Goal: Transaction & Acquisition: Obtain resource

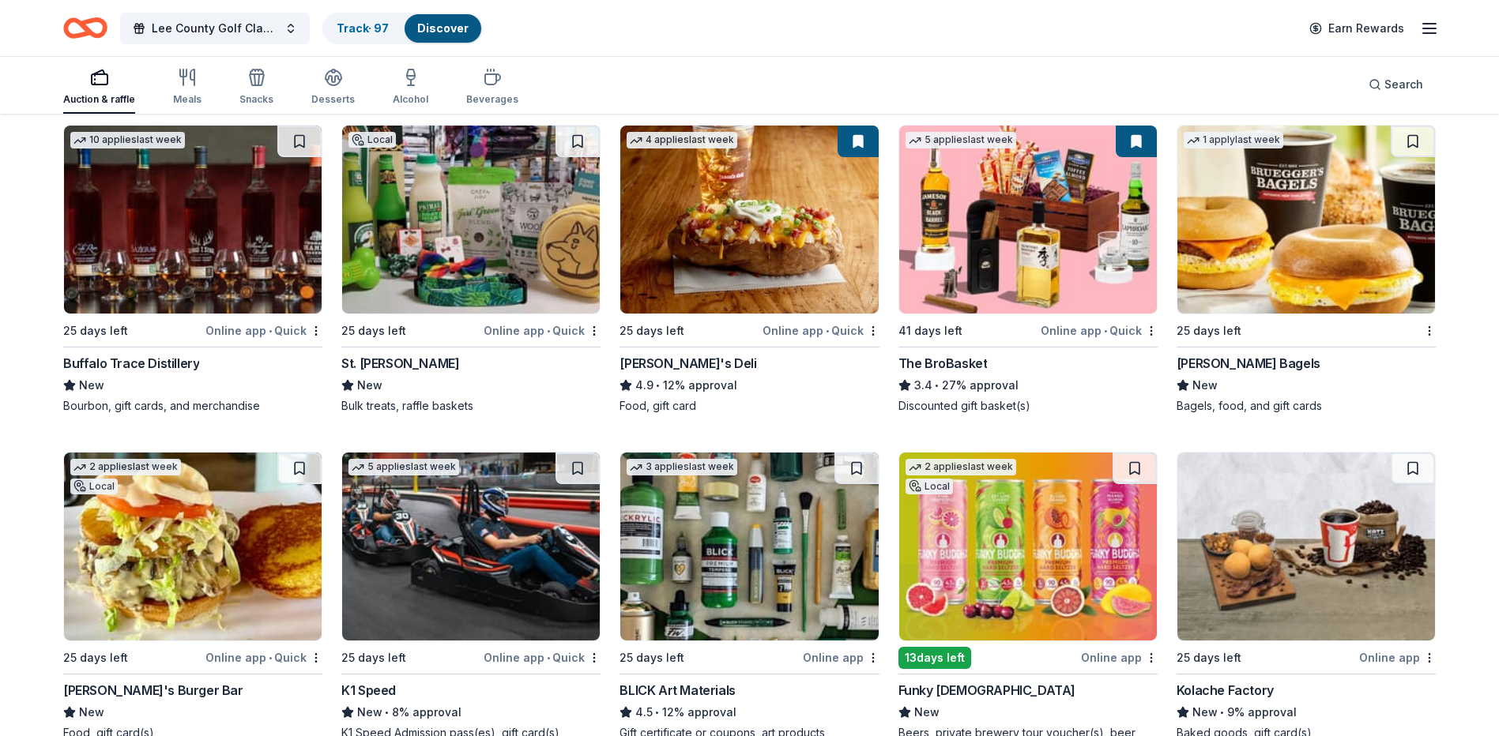
scroll to position [3920, 0]
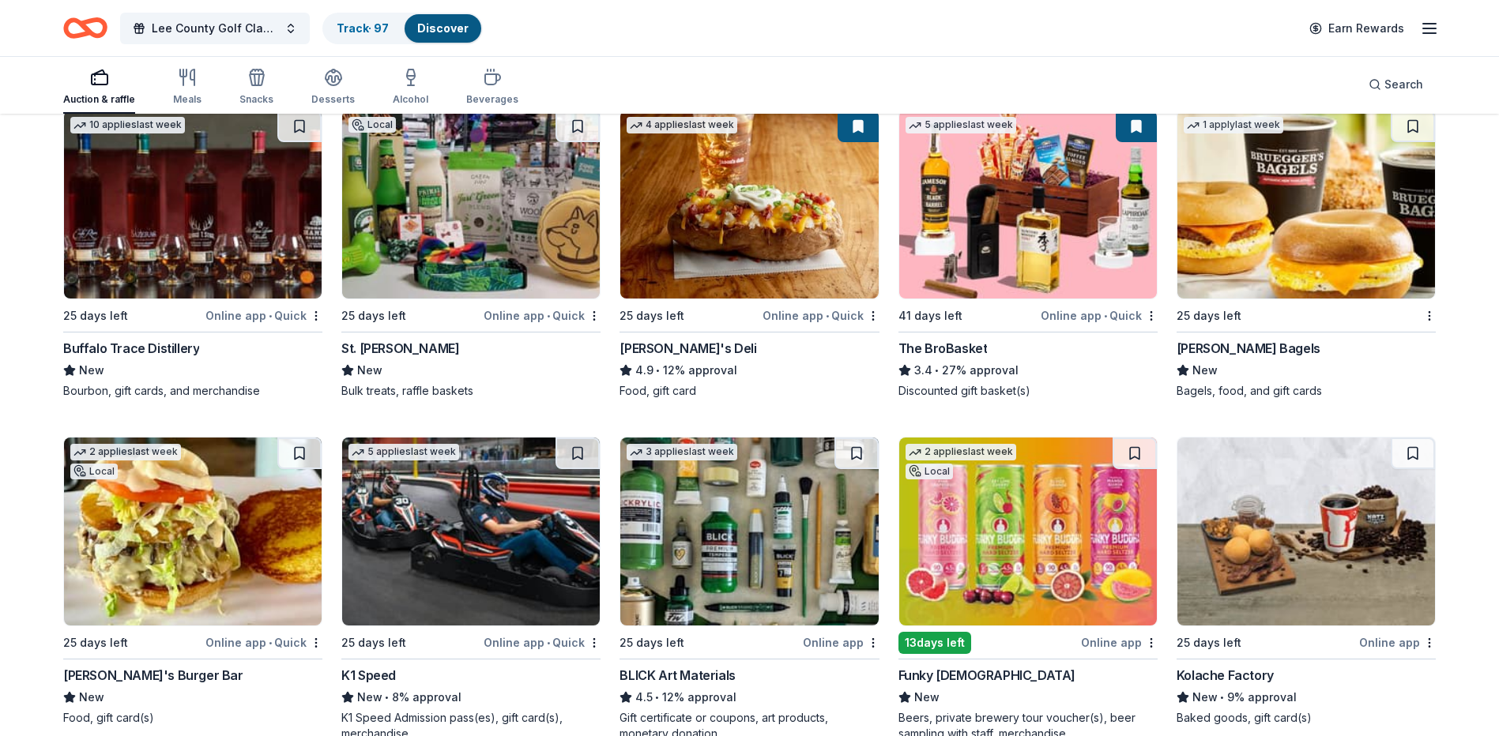
click at [1305, 220] on img at bounding box center [1306, 205] width 258 height 188
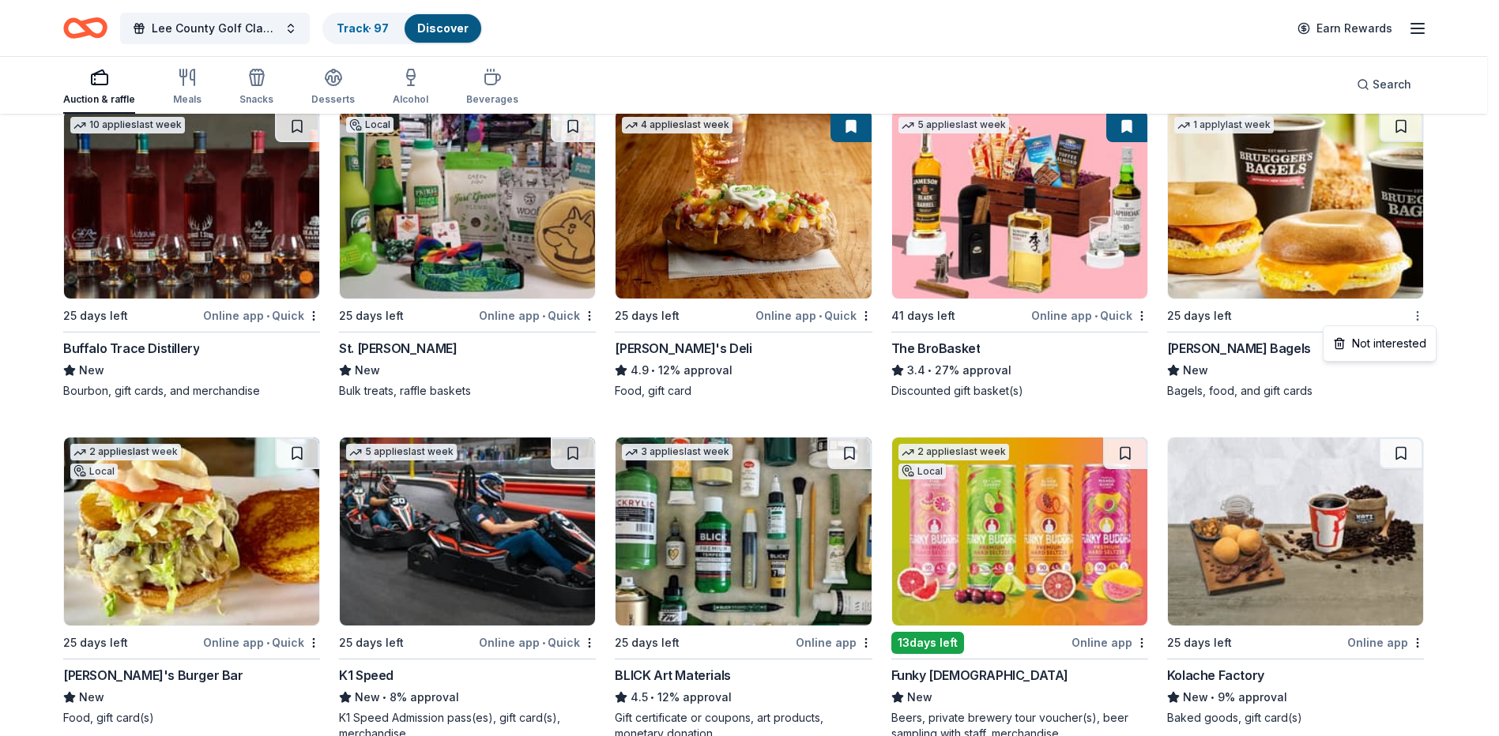
click at [1409, 344] on div "Not interested" at bounding box center [1379, 343] width 106 height 28
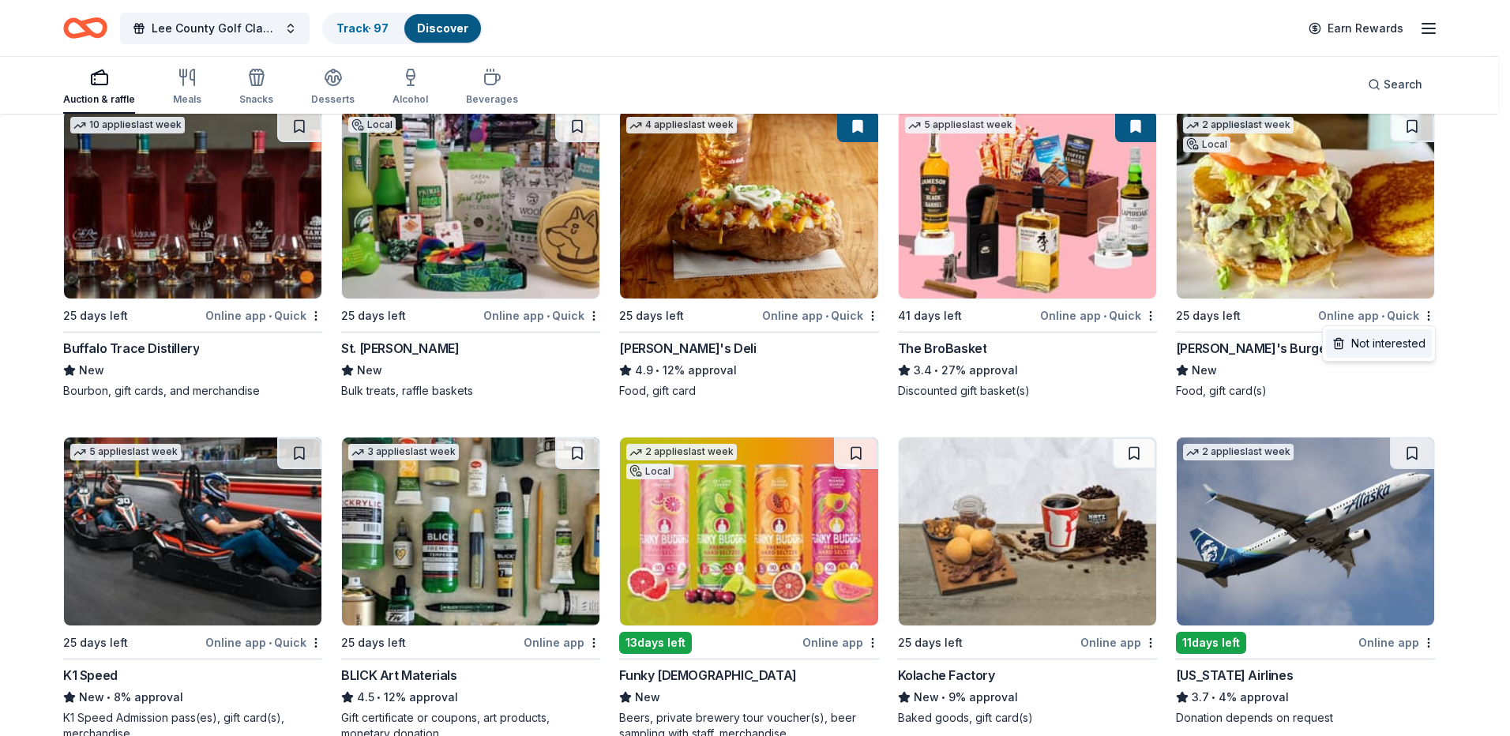
click at [1403, 348] on div "Not interested" at bounding box center [1379, 343] width 106 height 28
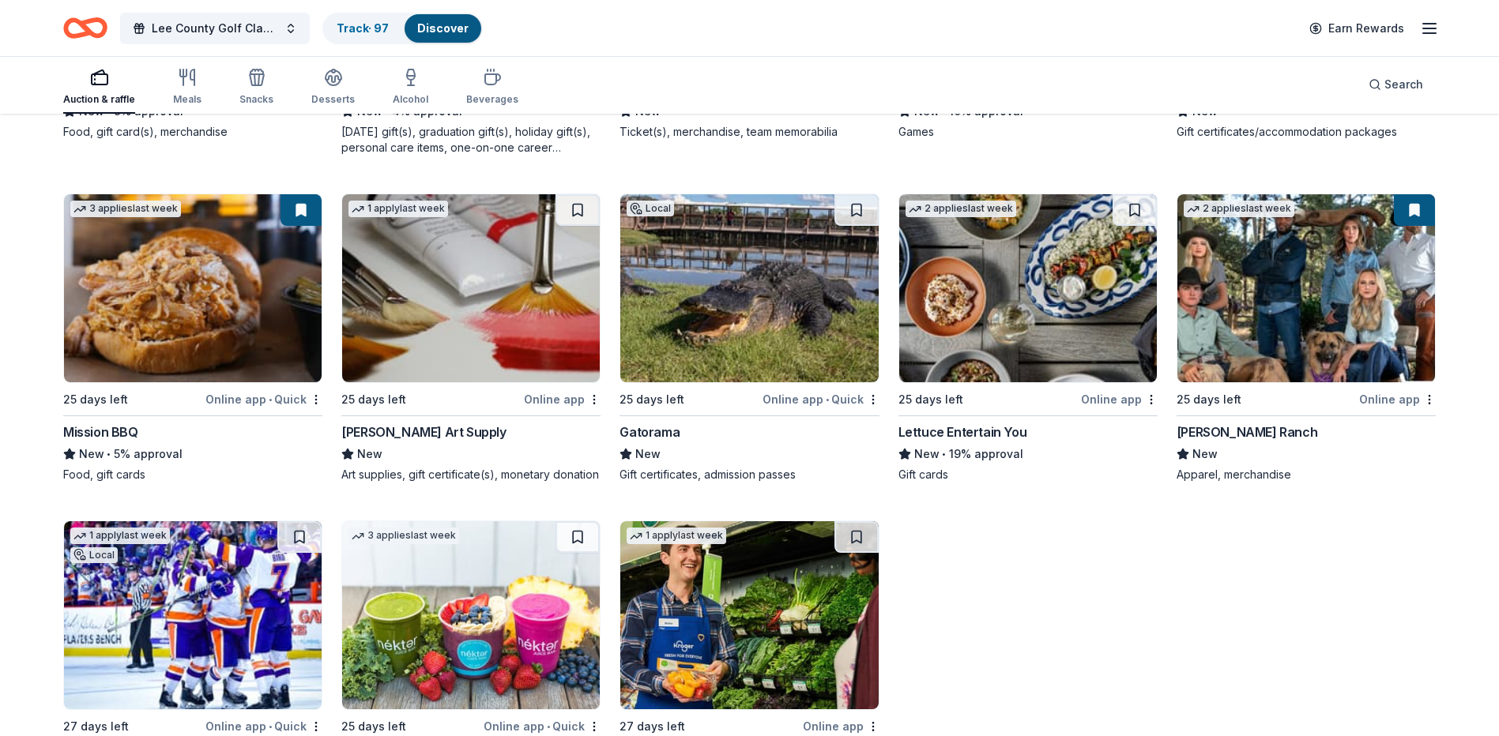
scroll to position [4868, 0]
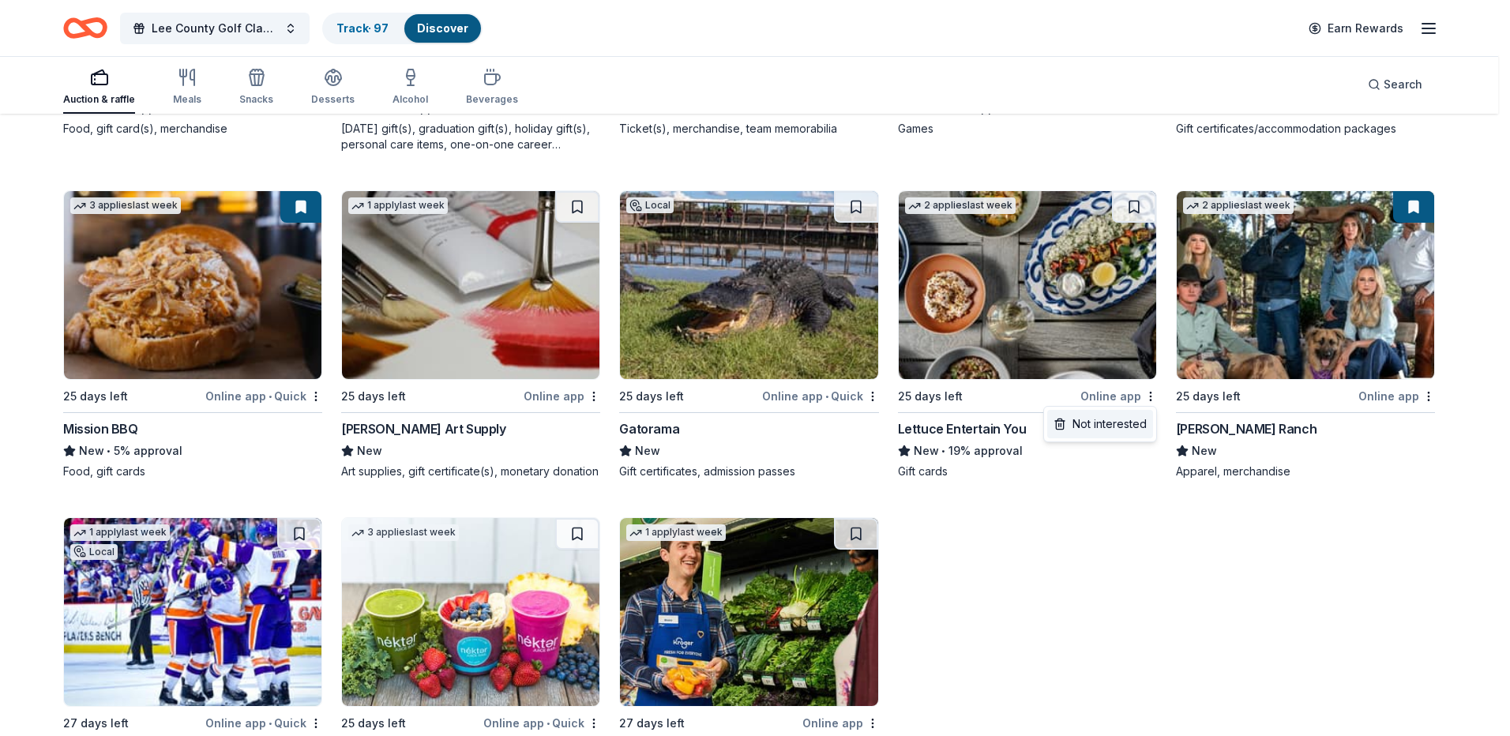
click at [1134, 419] on div "Not interested" at bounding box center [1100, 424] width 106 height 28
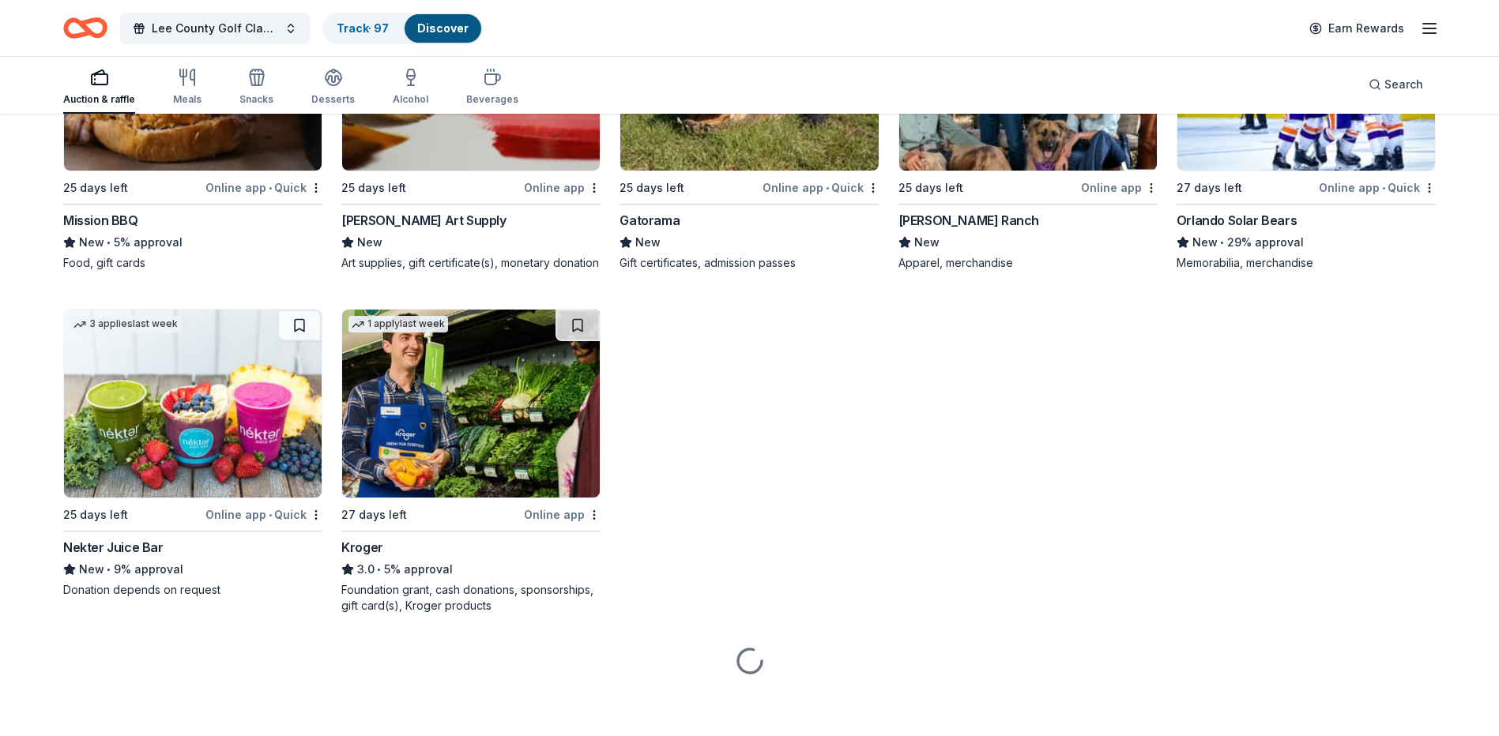
scroll to position [5097, 0]
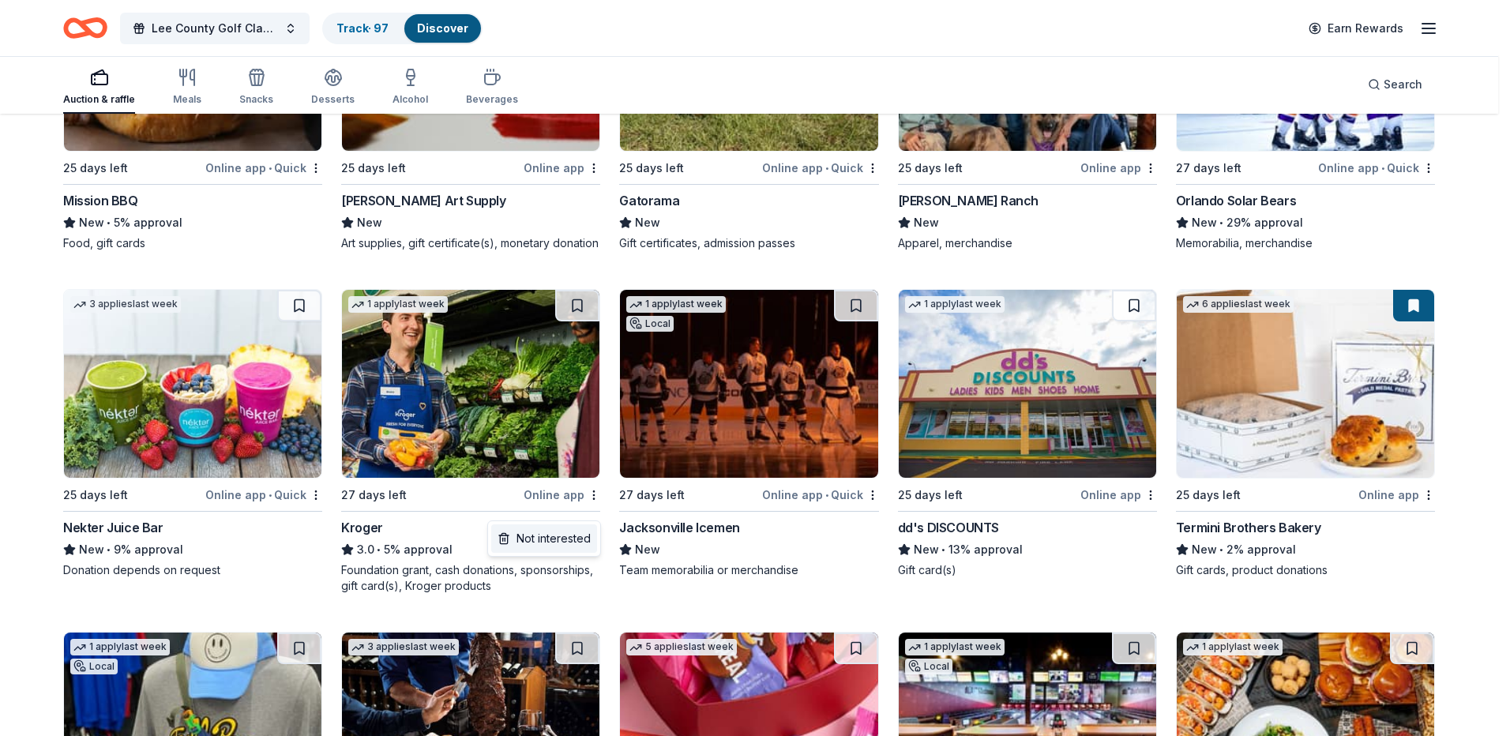
click at [564, 534] on div "Not interested" at bounding box center [544, 539] width 106 height 28
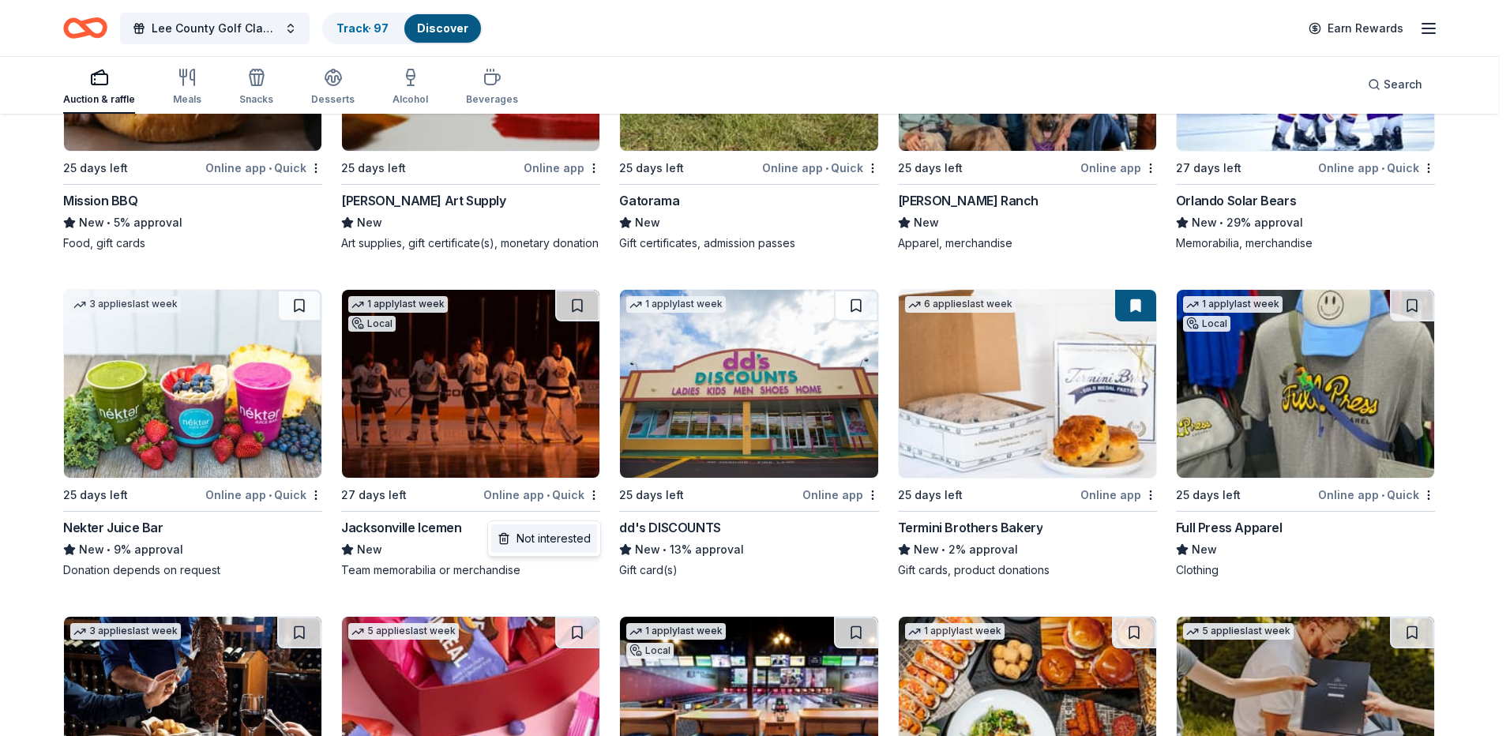
click at [551, 538] on div "Not interested" at bounding box center [544, 539] width 106 height 28
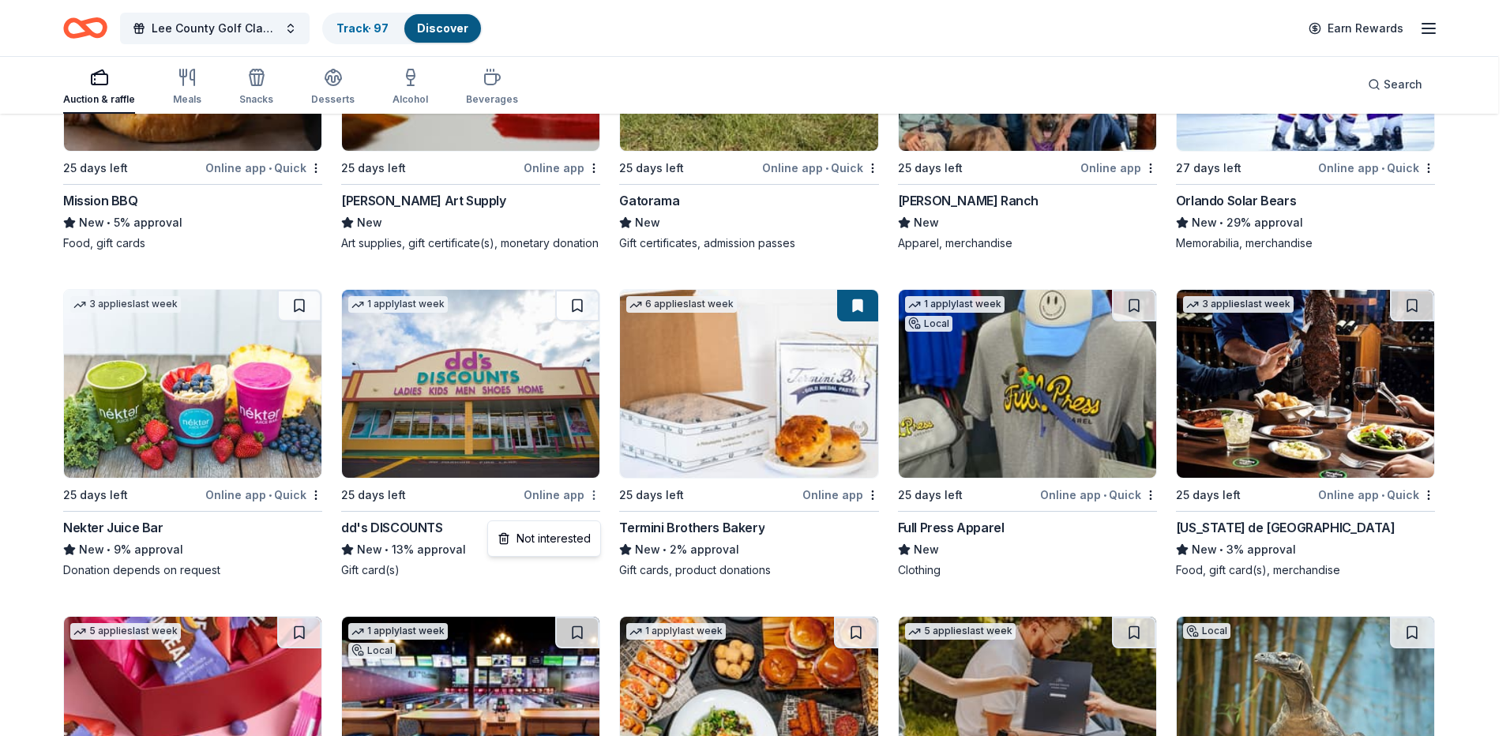
click at [559, 540] on div "Not interested" at bounding box center [544, 539] width 106 height 28
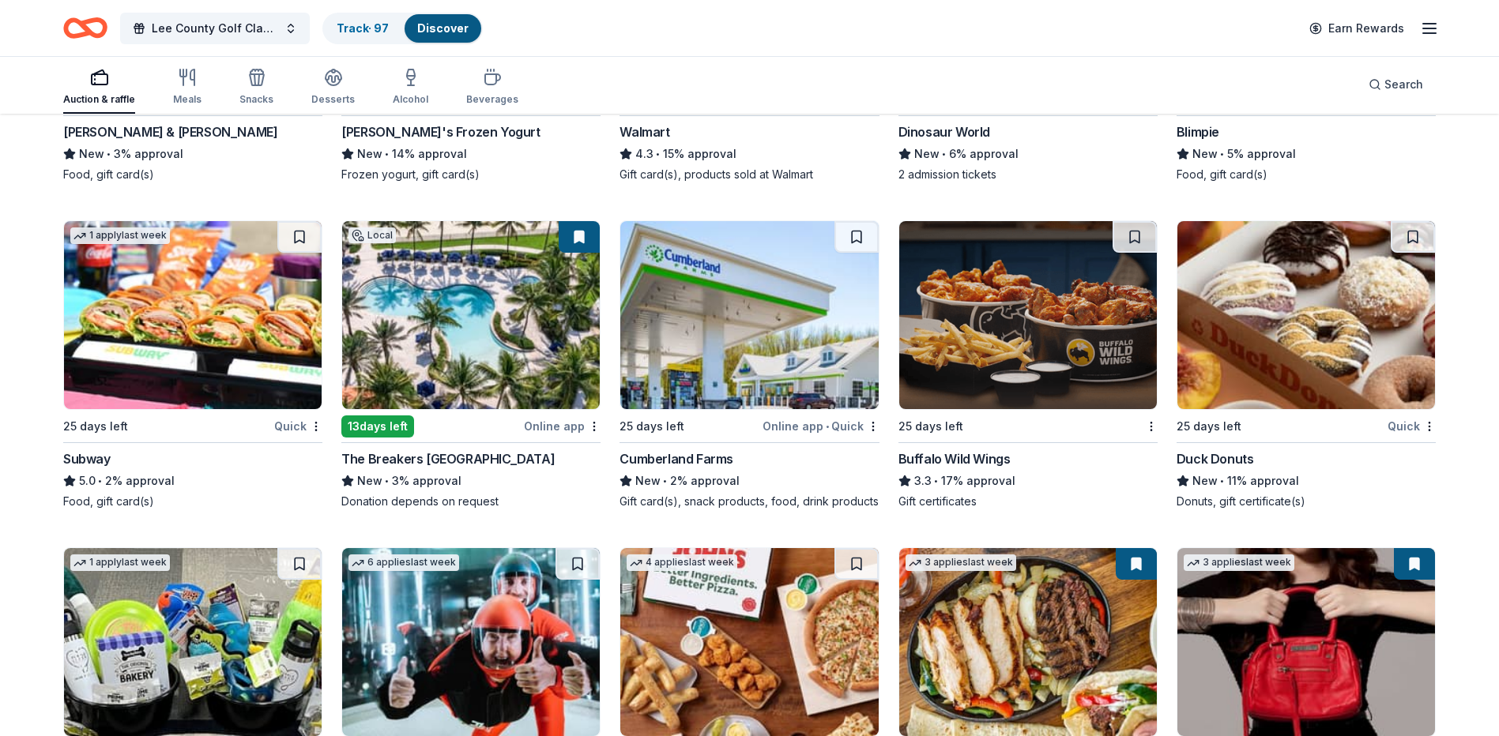
scroll to position [8846, 0]
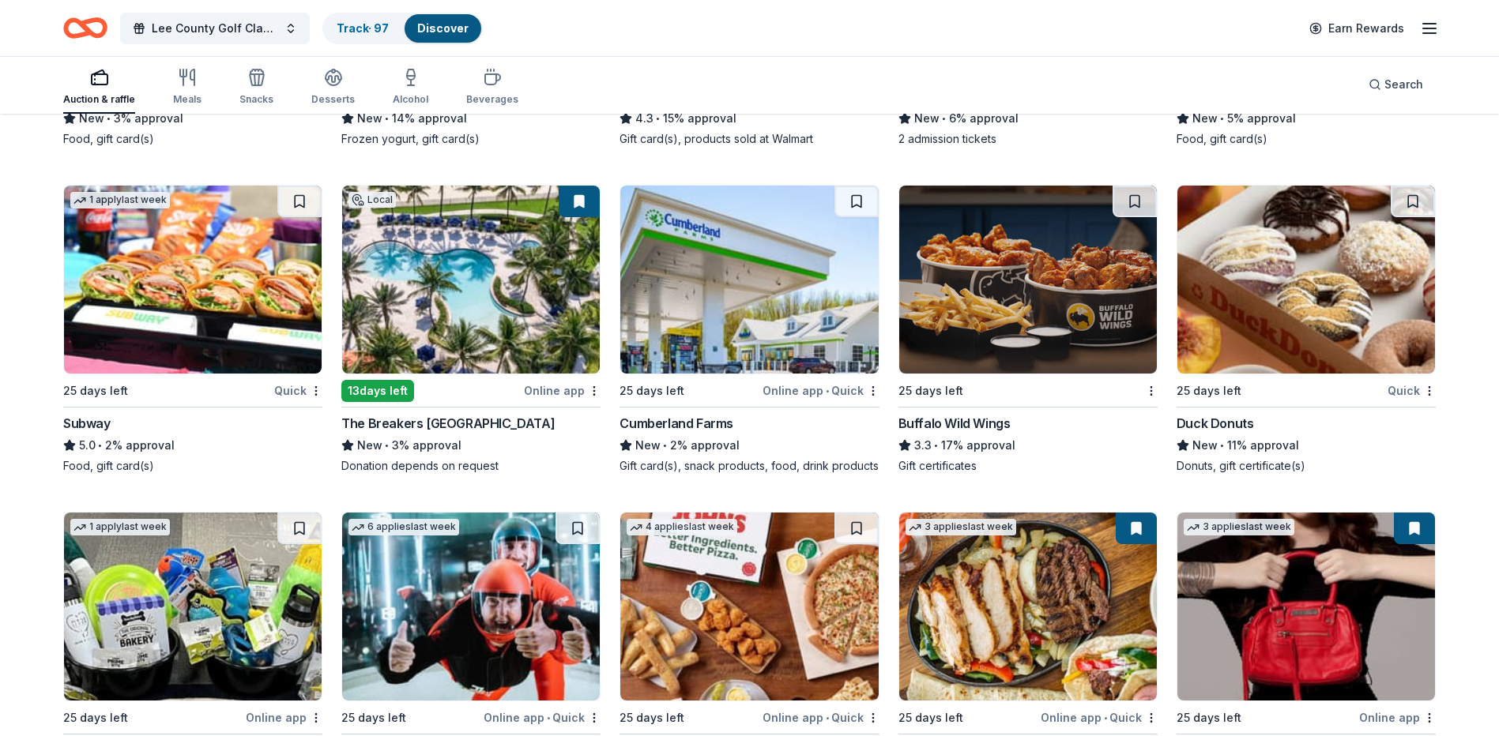
click at [1039, 311] on img at bounding box center [1028, 280] width 258 height 188
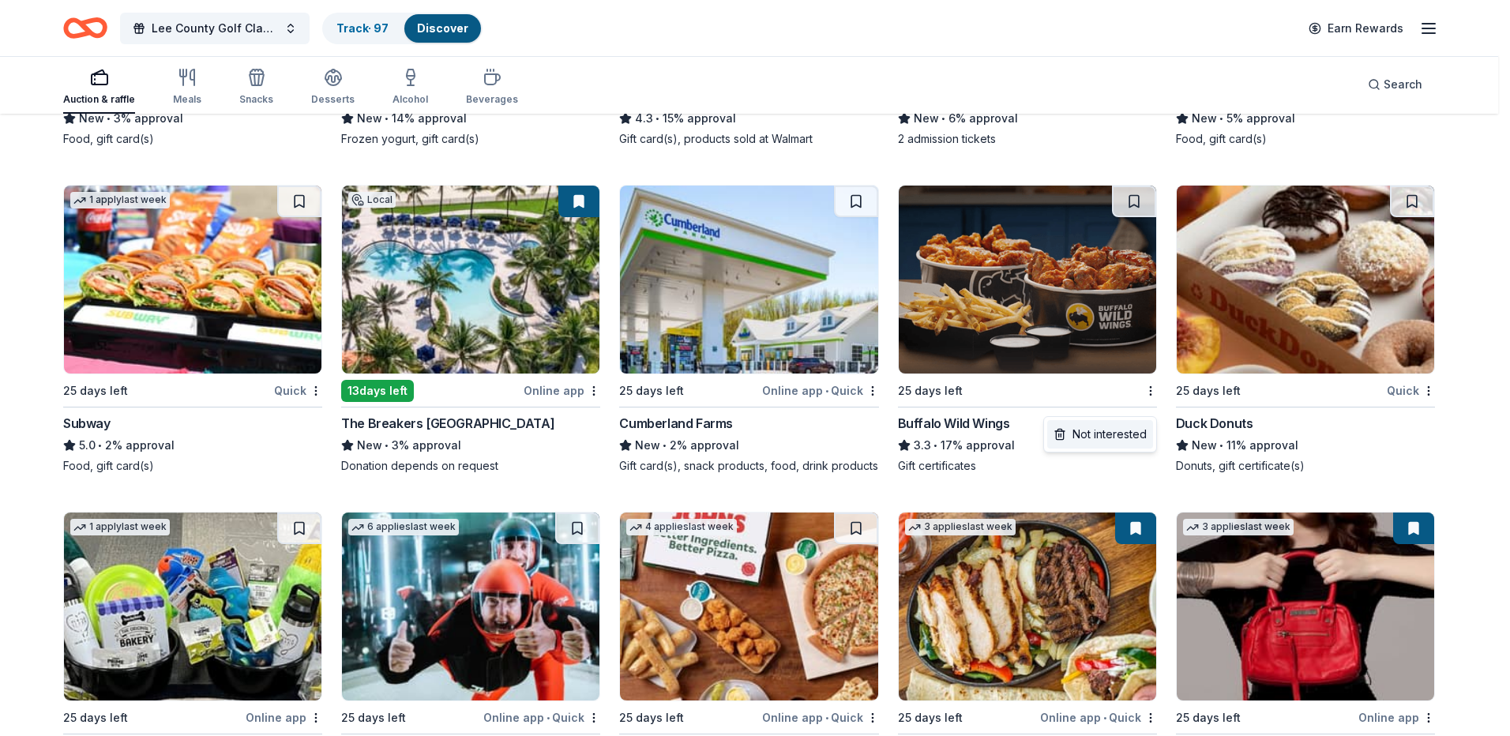
click at [1107, 438] on div "Not interested" at bounding box center [1100, 434] width 106 height 28
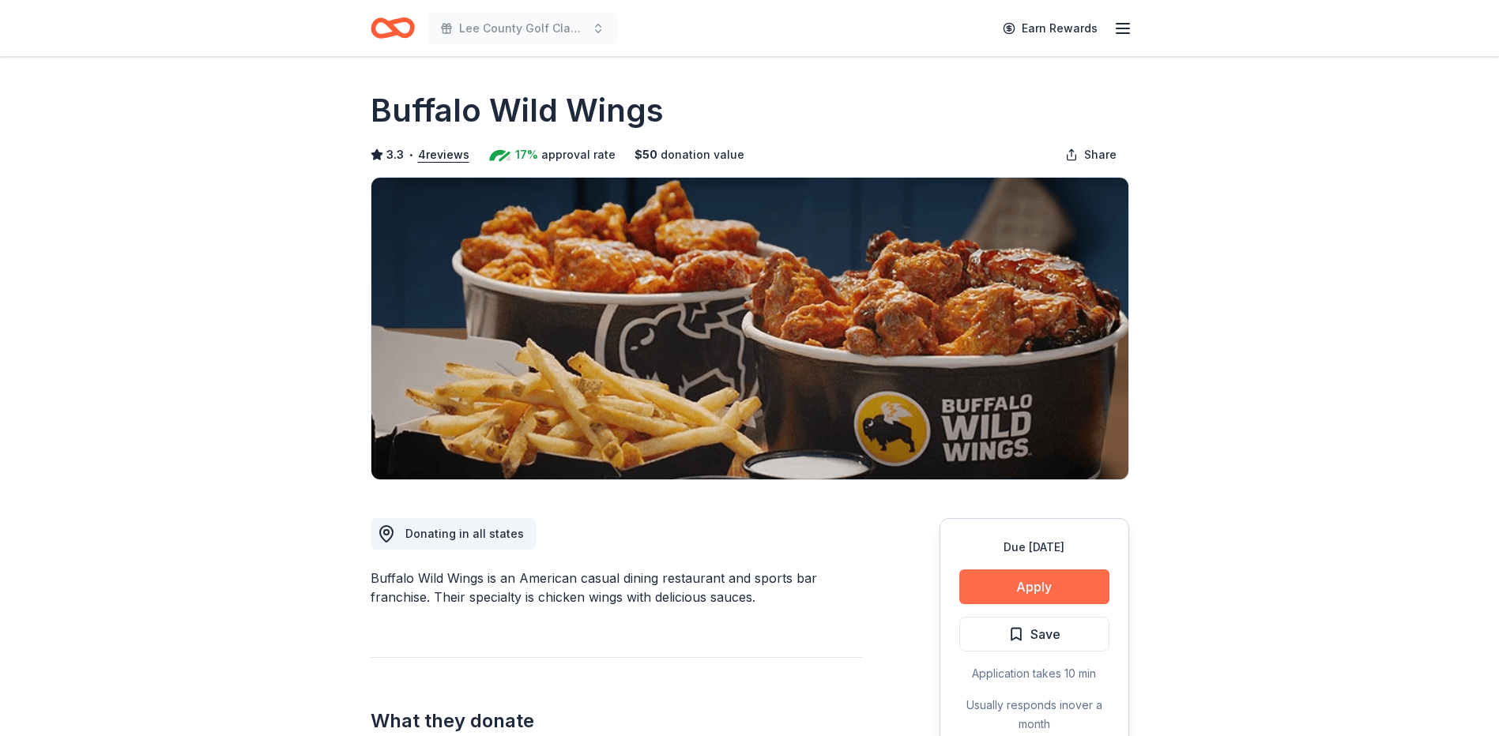
click at [1073, 583] on button "Apply" at bounding box center [1034, 587] width 150 height 35
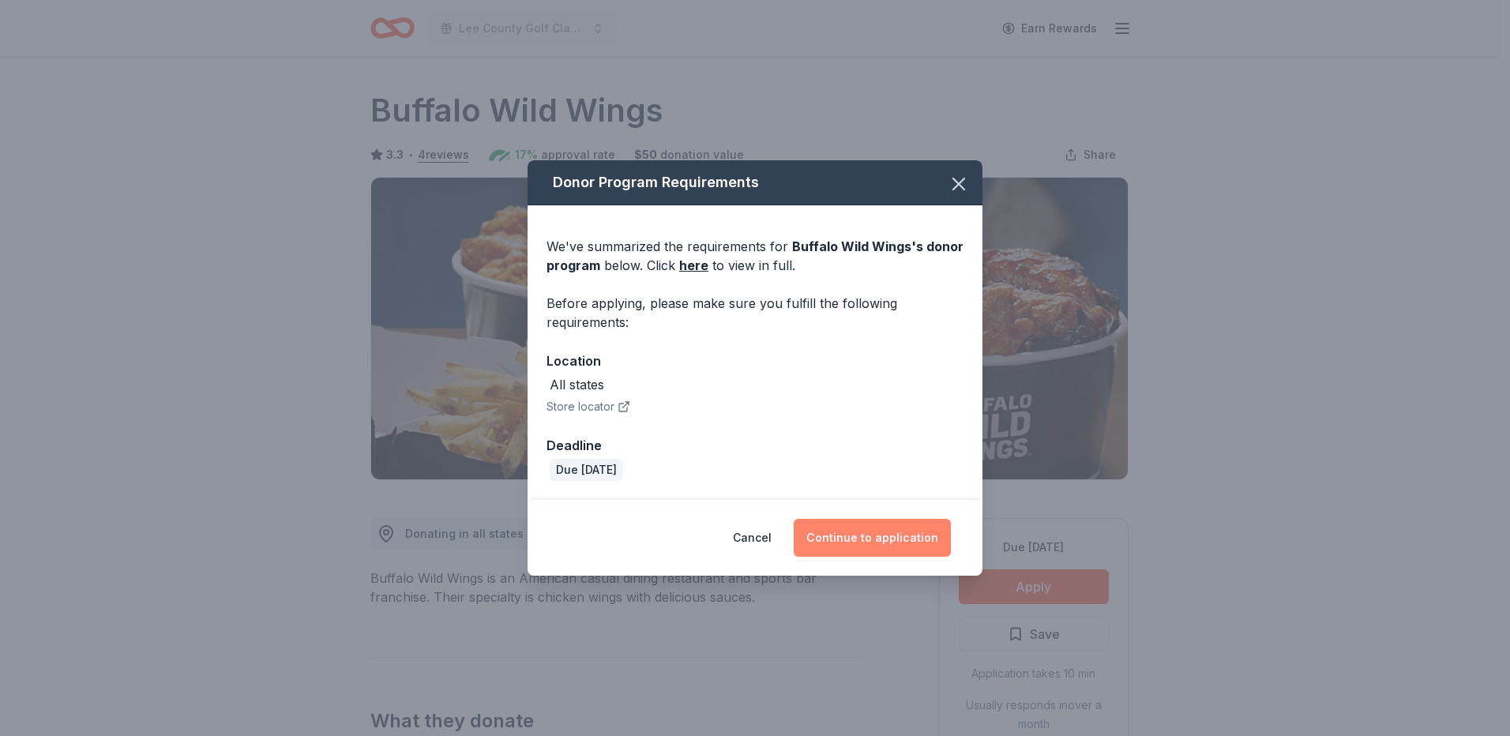
click at [878, 543] on button "Continue to application" at bounding box center [872, 538] width 157 height 38
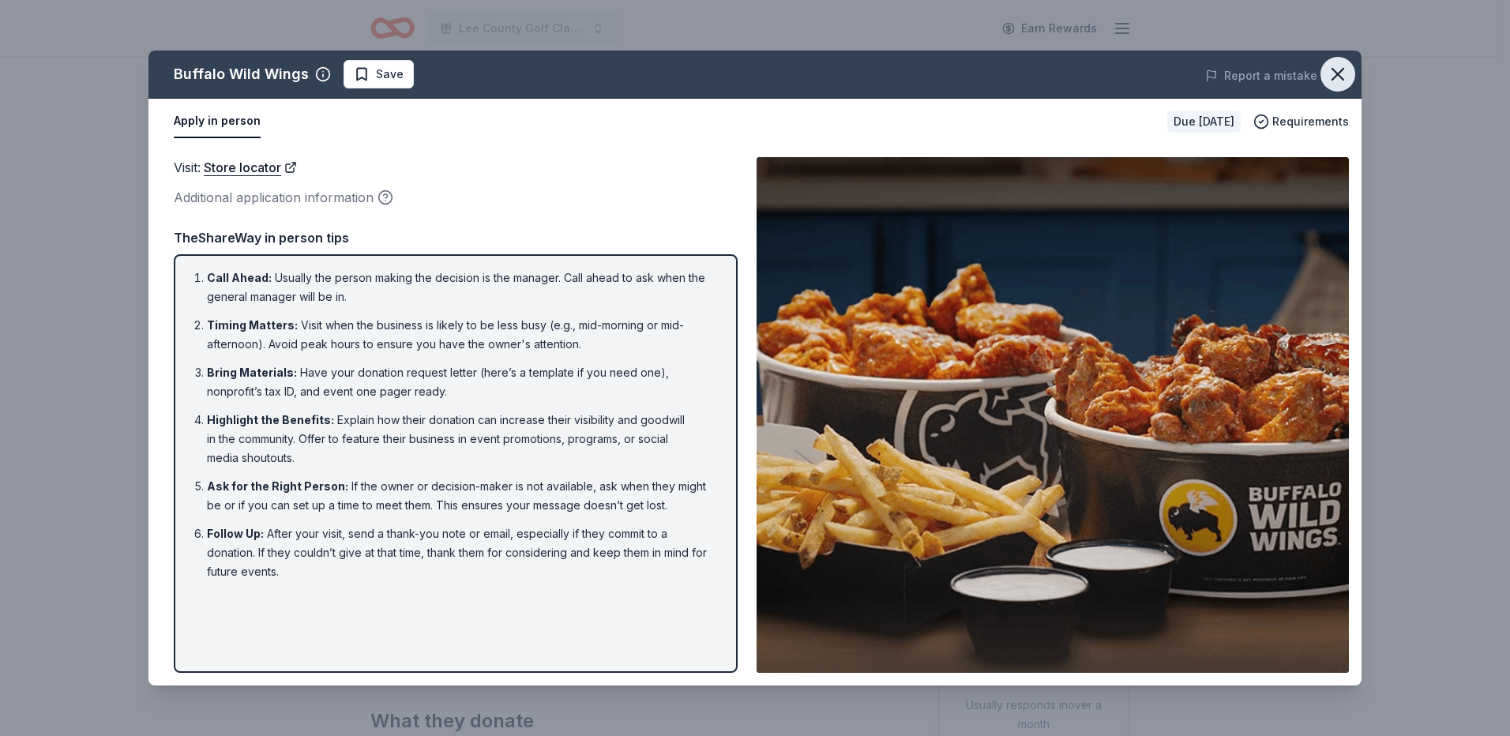
click at [1346, 70] on icon "button" at bounding box center [1338, 74] width 22 height 22
